Goal: Navigation & Orientation: Find specific page/section

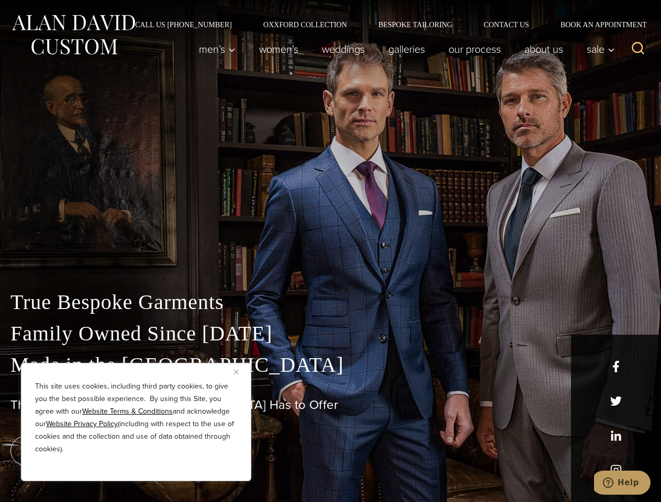
click at [330, 251] on div "True Bespoke Garments Family Owned Since [DATE] Made in [GEOGRAPHIC_DATA] The B…" at bounding box center [330, 368] width 661 height 268
click at [240, 372] on button "Close" at bounding box center [240, 372] width 13 height 13
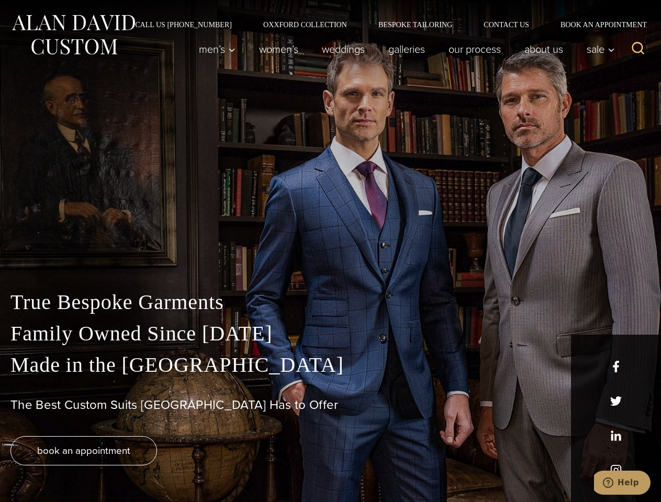
click at [136, 467] on div "True Bespoke Garments Family Owned Since [DATE] Made in [GEOGRAPHIC_DATA] The B…" at bounding box center [330, 395] width 661 height 216
click at [638, 49] on icon "Search" at bounding box center [638, 48] width 15 height 15
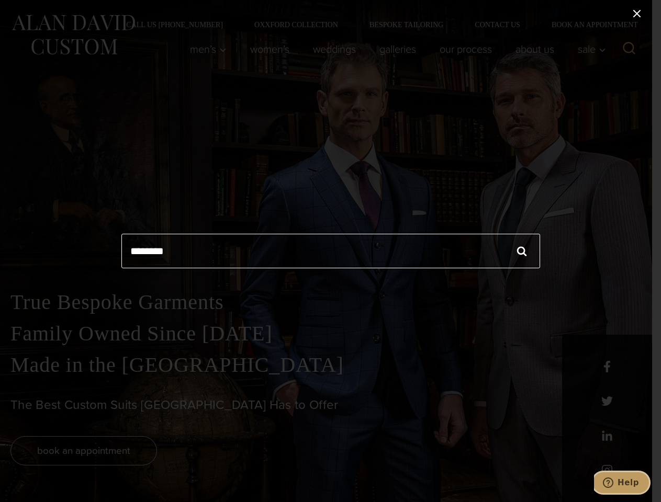
click at [613, 483] on icon "Help" at bounding box center [608, 483] width 10 height 10
